Goal: Transaction & Acquisition: Purchase product/service

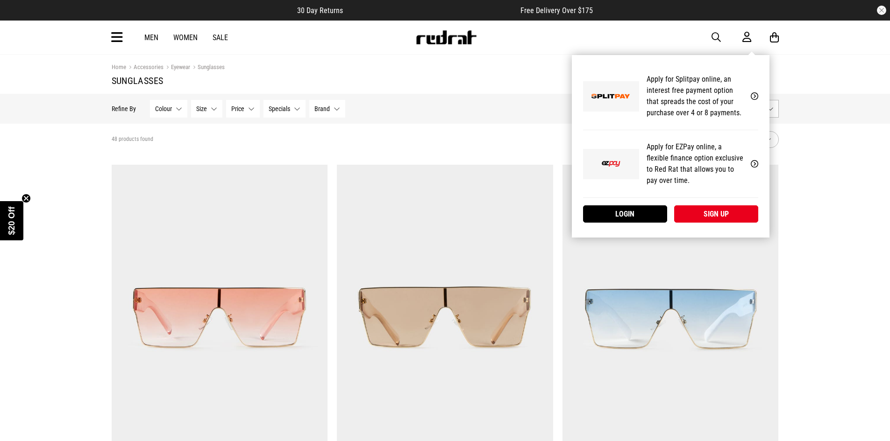
click at [746, 37] on icon at bounding box center [746, 37] width 9 height 12
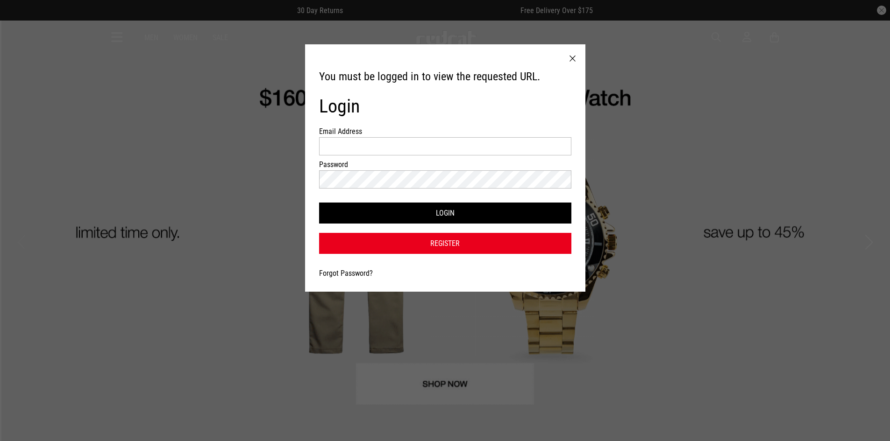
click at [408, 156] on div at bounding box center [445, 148] width 252 height 23
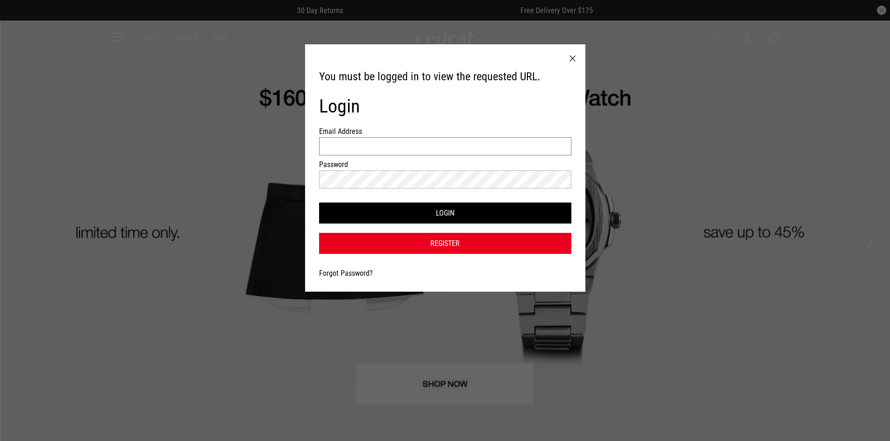
click at [405, 142] on input "Email Address" at bounding box center [445, 146] width 252 height 18
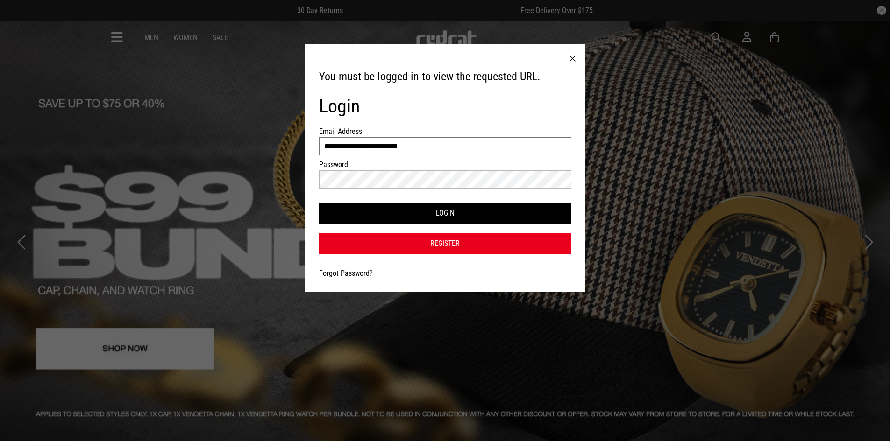
type input "**********"
click at [319, 203] on button "Login" at bounding box center [445, 213] width 252 height 21
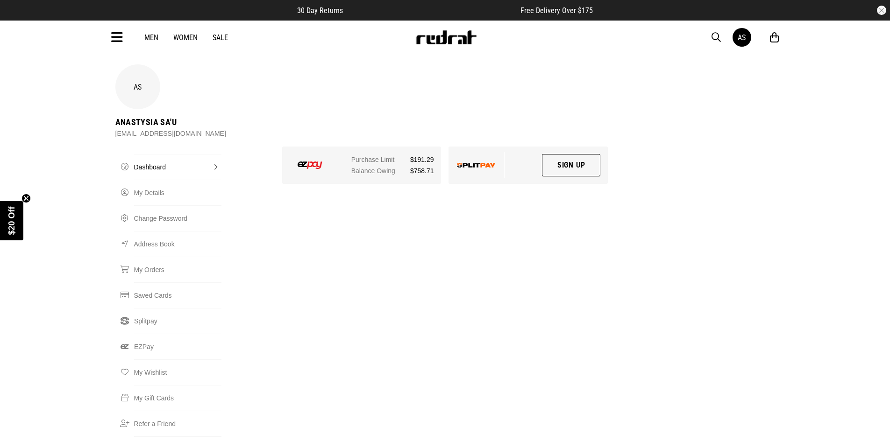
click at [121, 38] on icon at bounding box center [117, 37] width 12 height 15
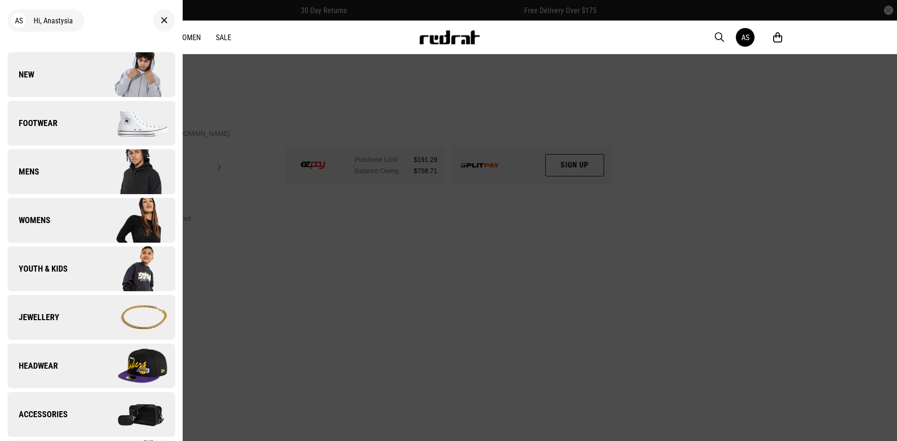
click at [74, 277] on link "Youth & Kids" at bounding box center [91, 269] width 168 height 45
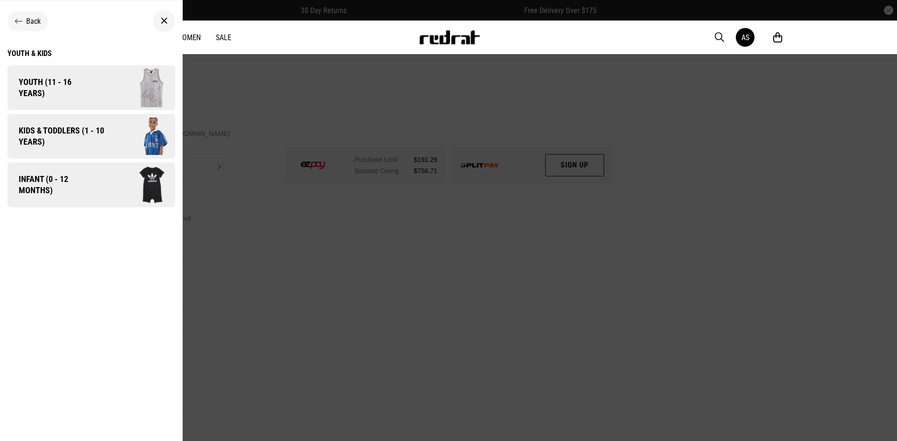
click at [96, 141] on span "Kids & Toddlers (1 - 10 years)" at bounding box center [57, 136] width 101 height 22
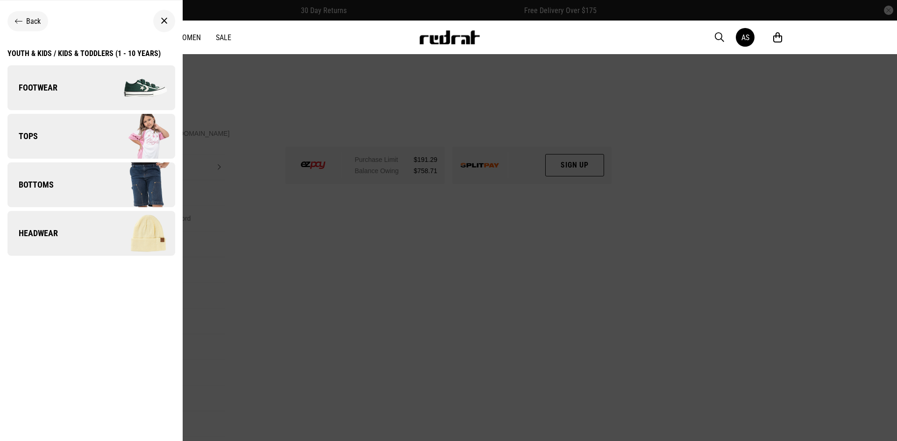
click at [56, 53] on div "Youth & Kids / Kids & Toddlers (1 - 10 years)" at bounding box center [83, 53] width 153 height 9
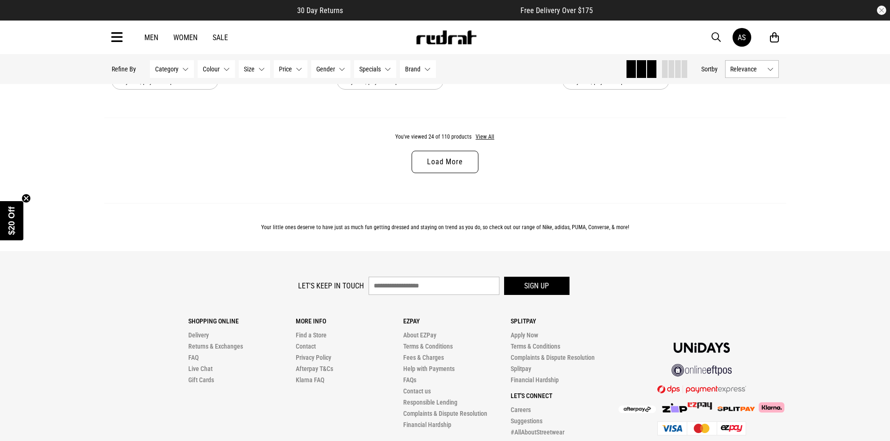
scroll to position [2827, 0]
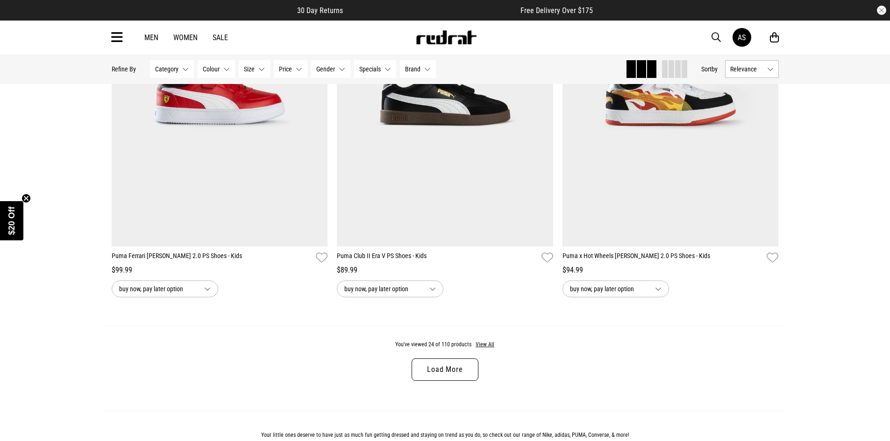
click at [452, 372] on link "Load More" at bounding box center [445, 370] width 66 height 22
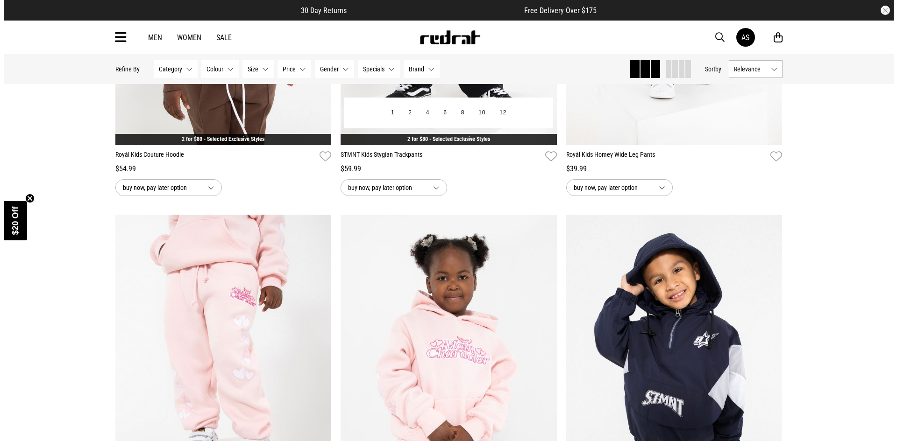
scroll to position [5163, 0]
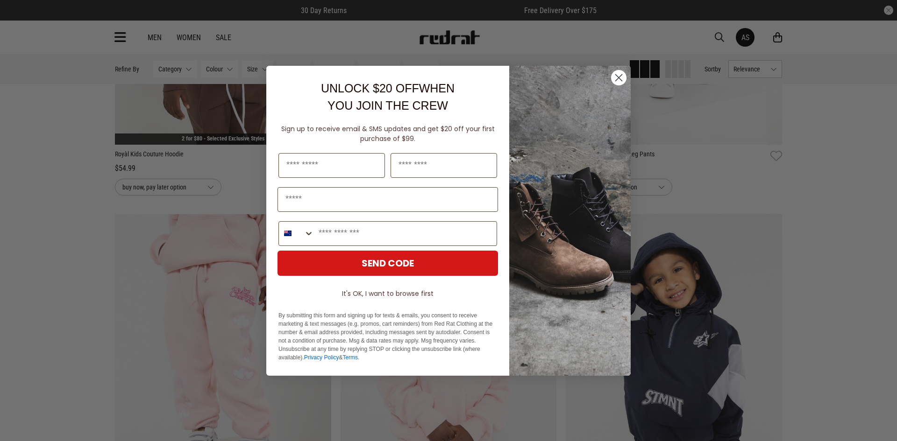
click at [617, 78] on circle "Close dialog" at bounding box center [618, 77] width 15 height 15
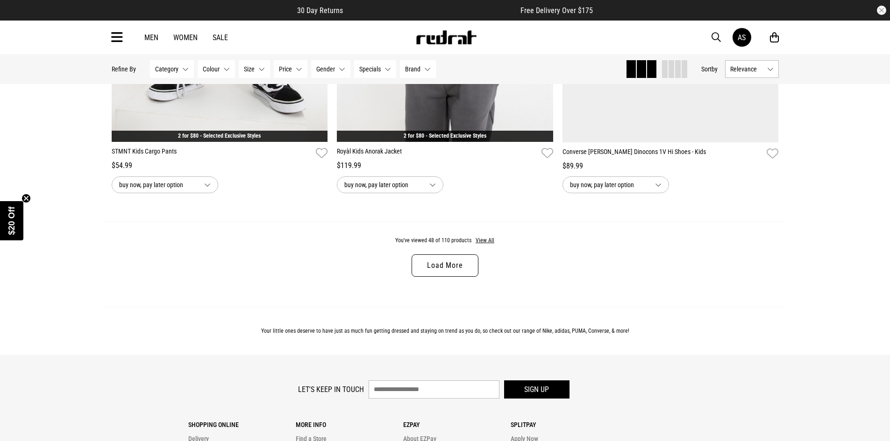
scroll to position [6090, 0]
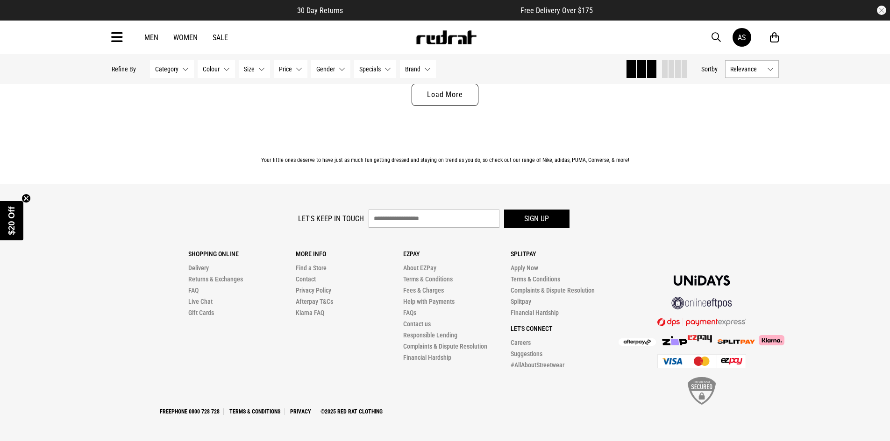
click at [448, 100] on link "Load More" at bounding box center [445, 95] width 66 height 22
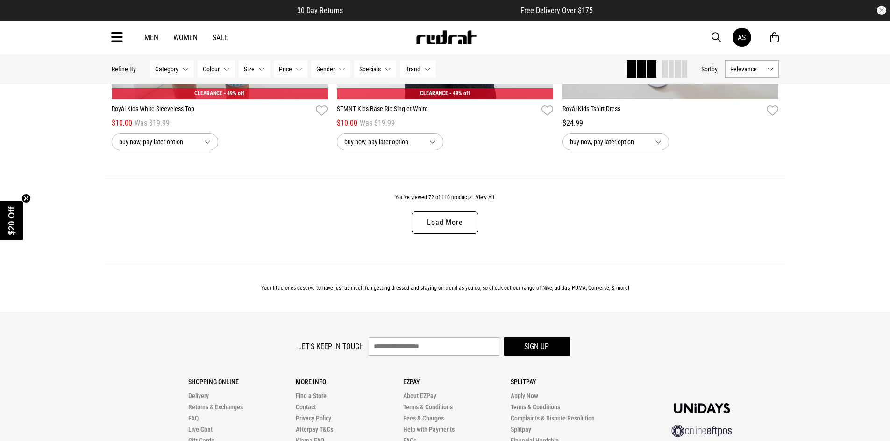
scroll to position [8986, 0]
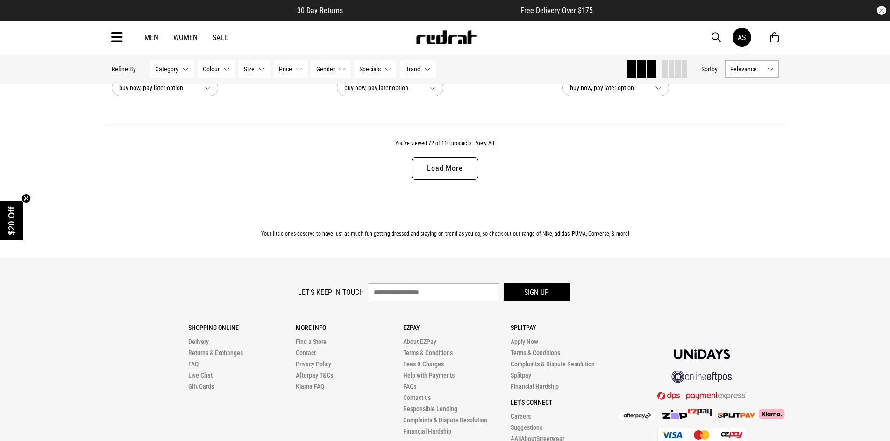
click at [430, 180] on link "Load More" at bounding box center [445, 168] width 66 height 22
